Goal: Navigation & Orientation: Understand site structure

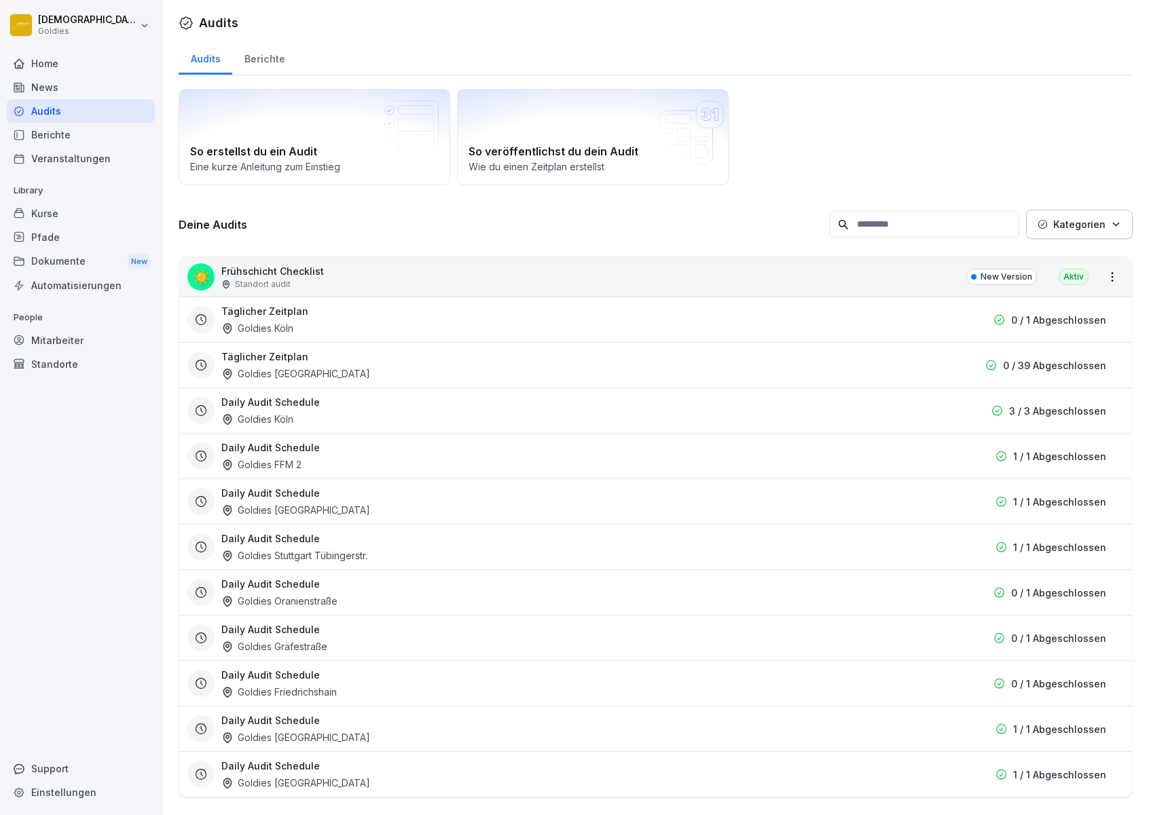
click at [278, 62] on div "Berichte" at bounding box center [264, 57] width 64 height 35
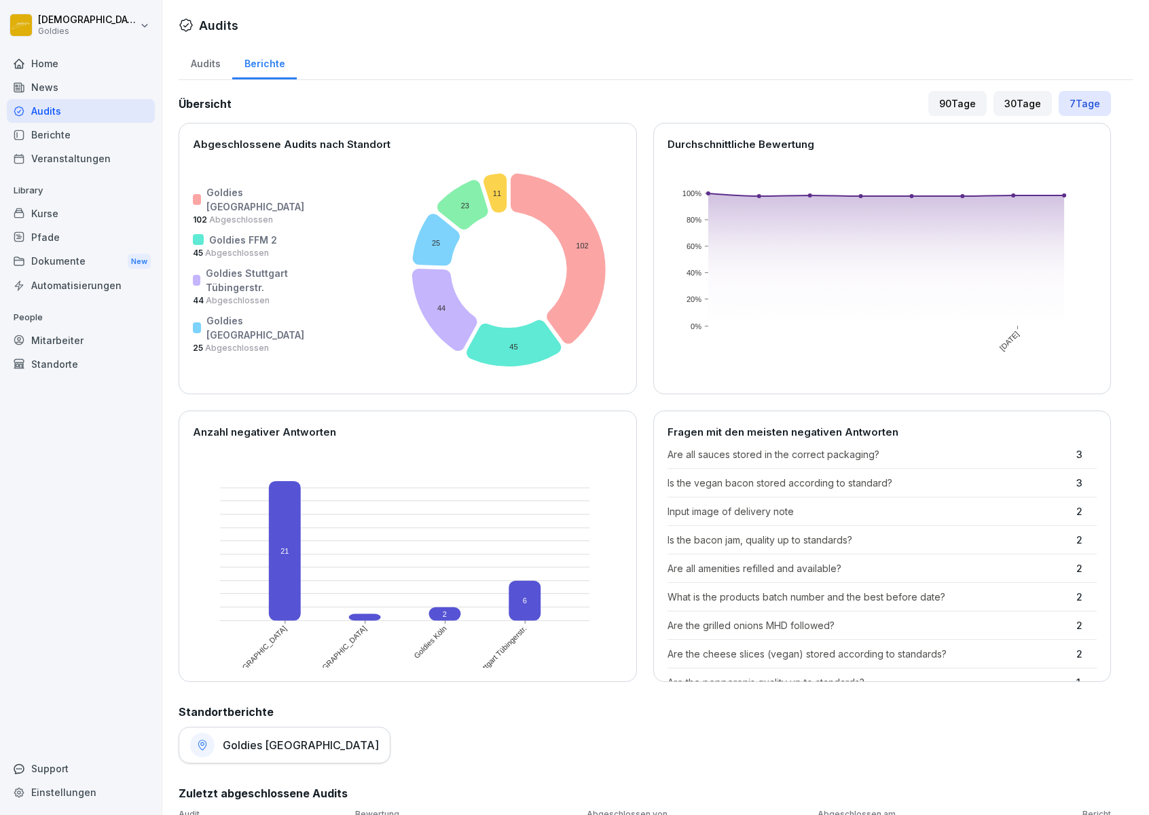
click at [50, 217] on div "Kurse" at bounding box center [81, 214] width 148 height 24
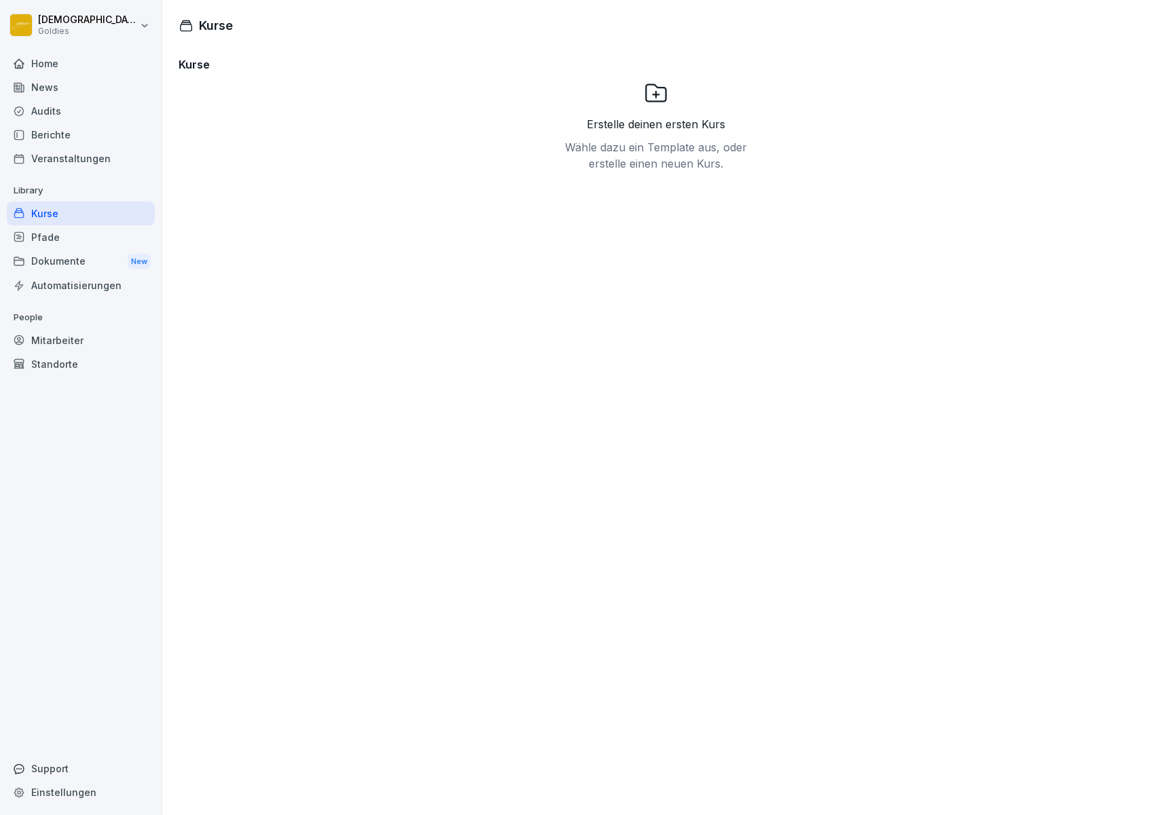
click at [58, 234] on div "Pfade" at bounding box center [81, 237] width 148 height 24
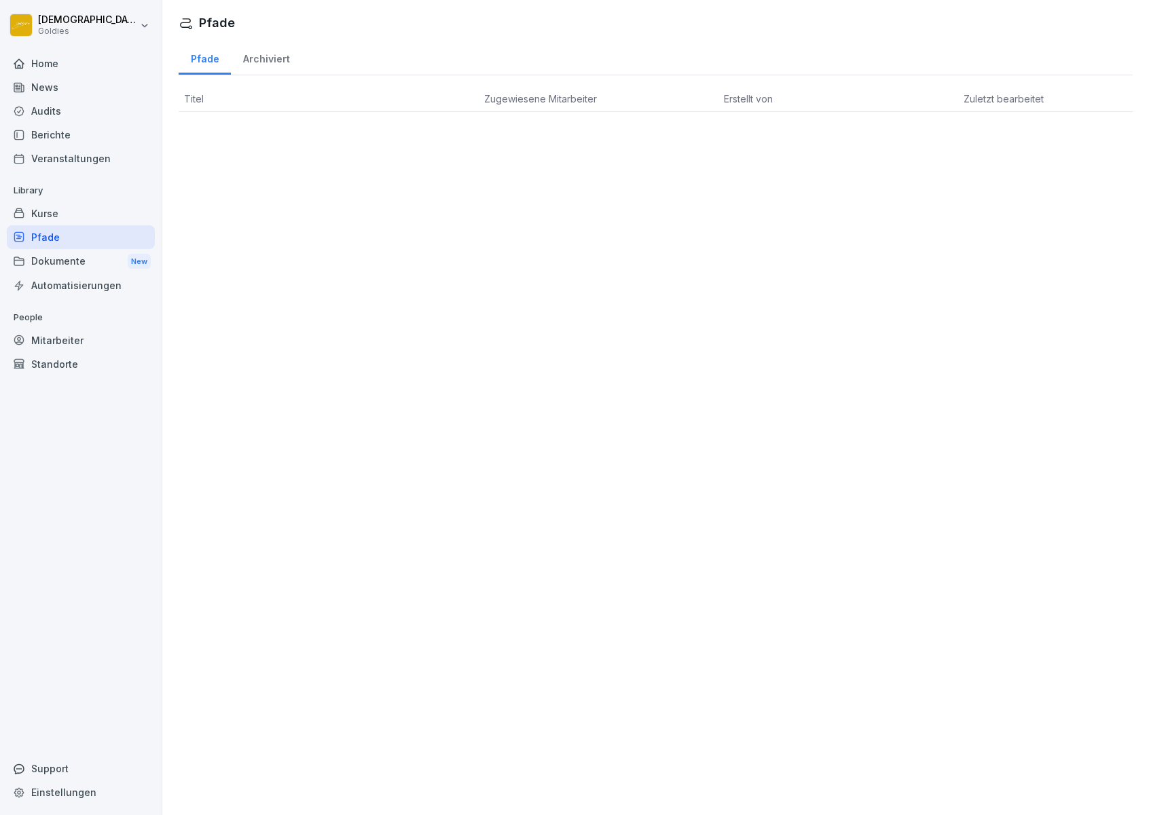
click at [96, 264] on div "Dokumente New" at bounding box center [81, 261] width 148 height 25
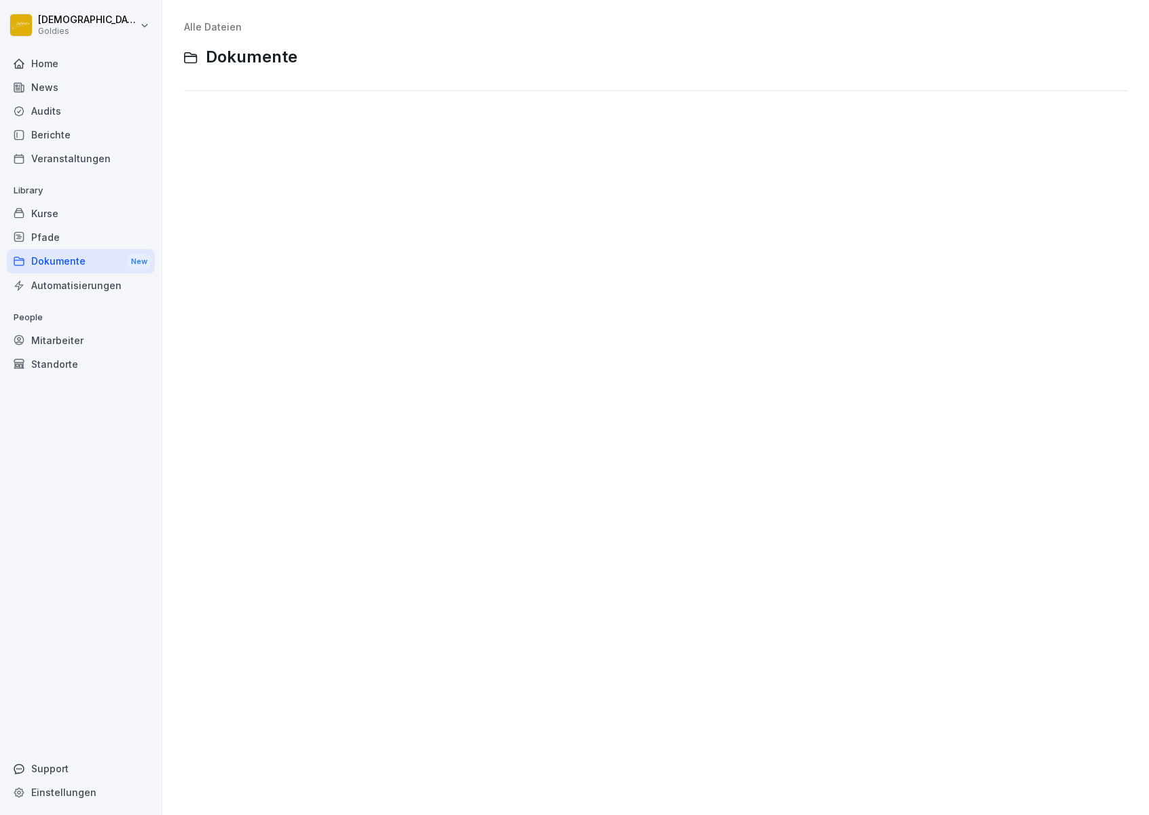
click at [97, 338] on div "Mitarbeiter" at bounding box center [81, 341] width 148 height 24
